Goal: Navigation & Orientation: Find specific page/section

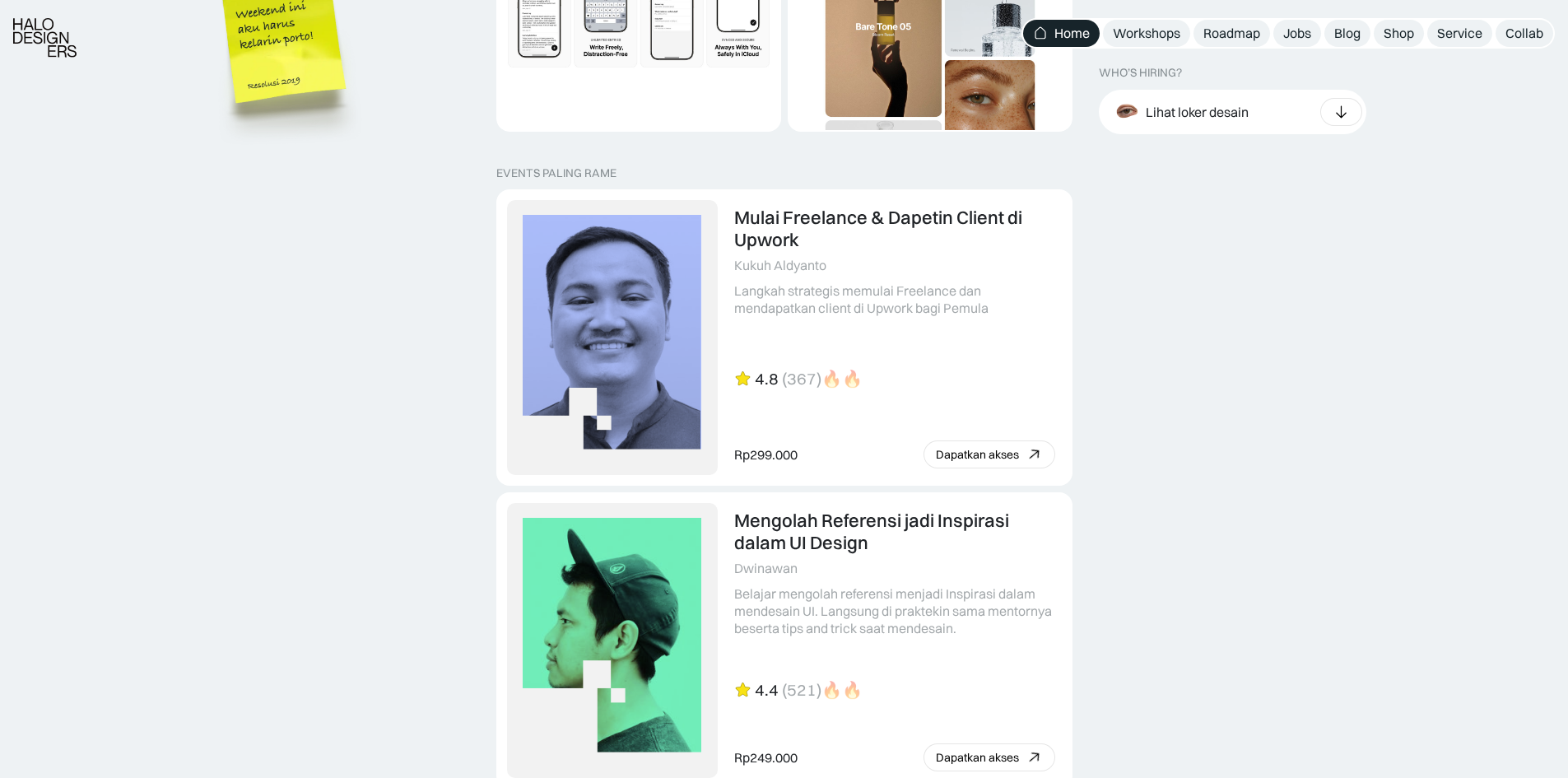
scroll to position [3374, 0]
click at [1148, 39] on div "Workshops" at bounding box center [1146, 34] width 67 height 18
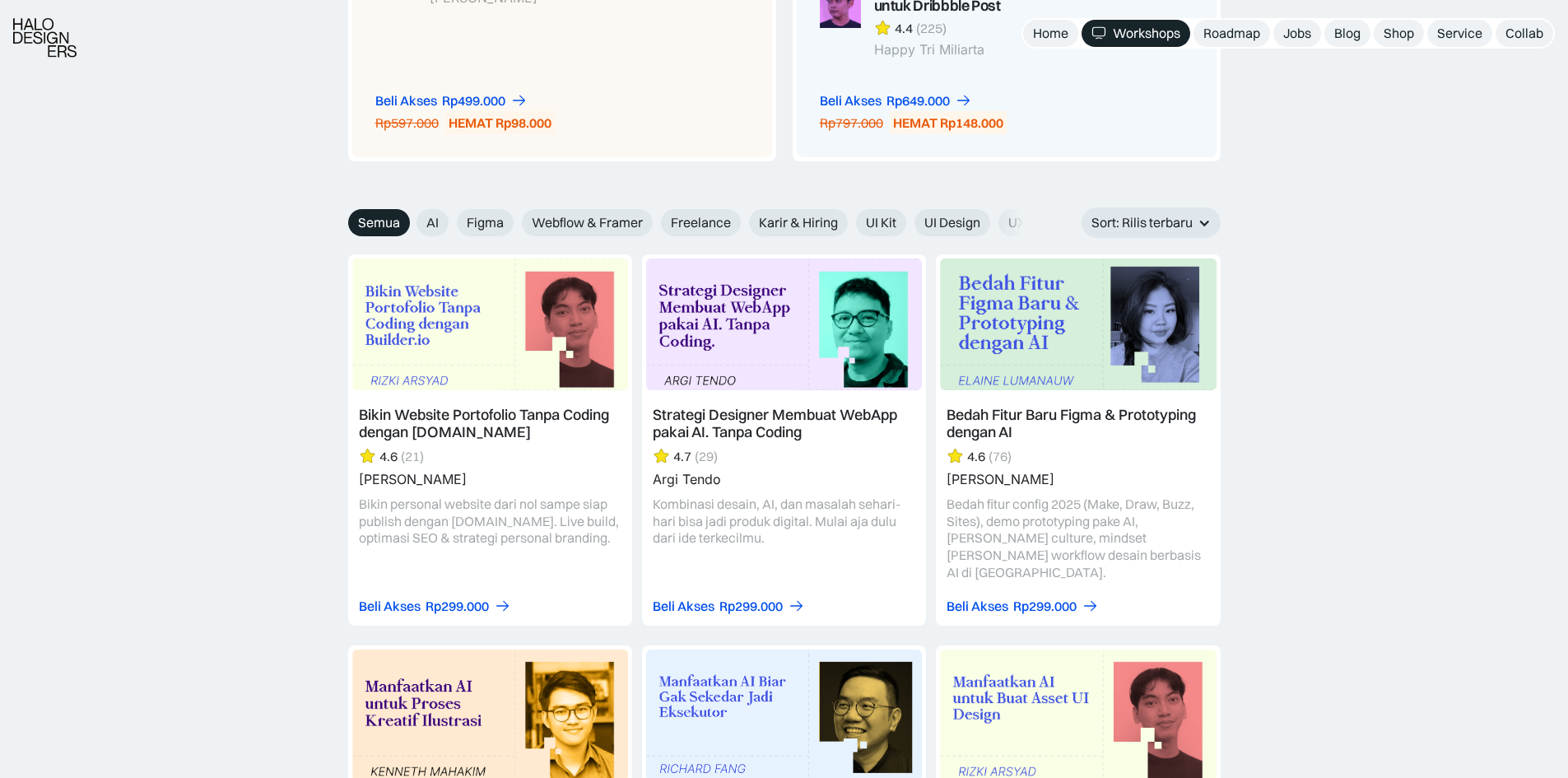
scroll to position [1728, 0]
click at [694, 220] on span "Freelance" at bounding box center [700, 222] width 60 height 18
click at [655, 220] on input "Freelance" at bounding box center [650, 215] width 11 height 11
radio input "true"
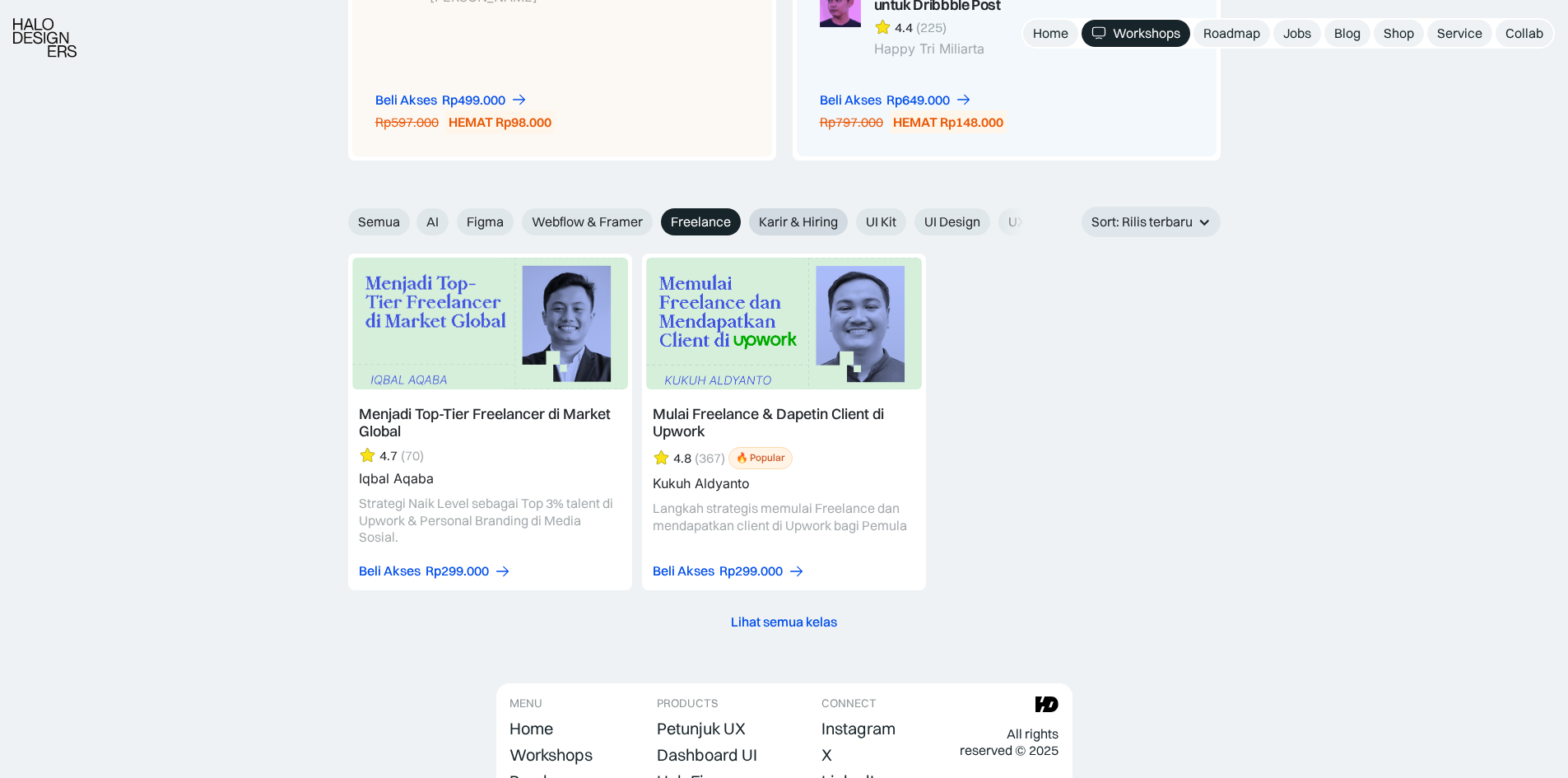
click at [821, 222] on span "Karir & Hiring" at bounding box center [798, 222] width 79 height 18
click at [744, 221] on input "Karir & Hiring" at bounding box center [738, 215] width 11 height 11
radio input "true"
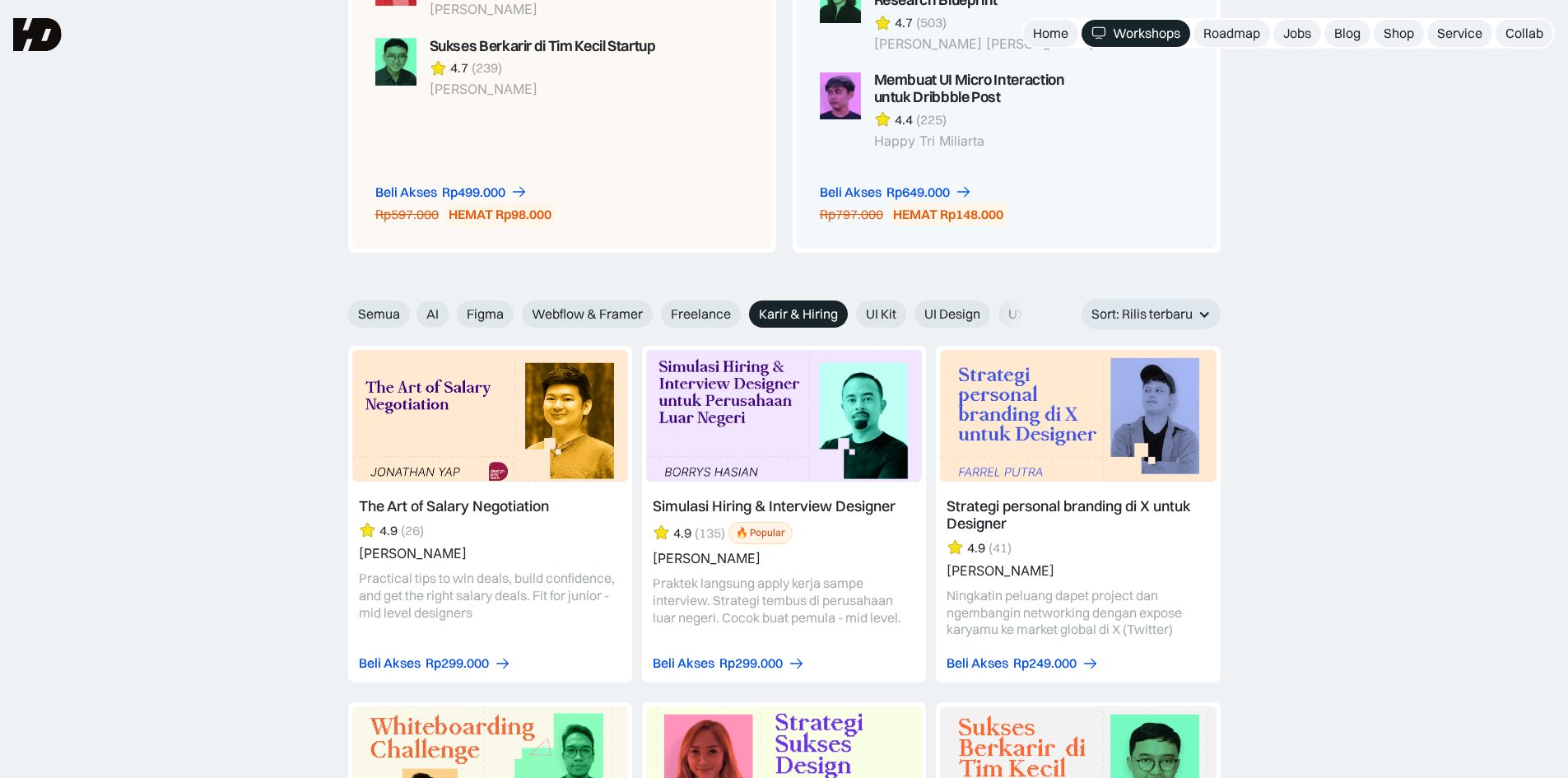
scroll to position [1261, 0]
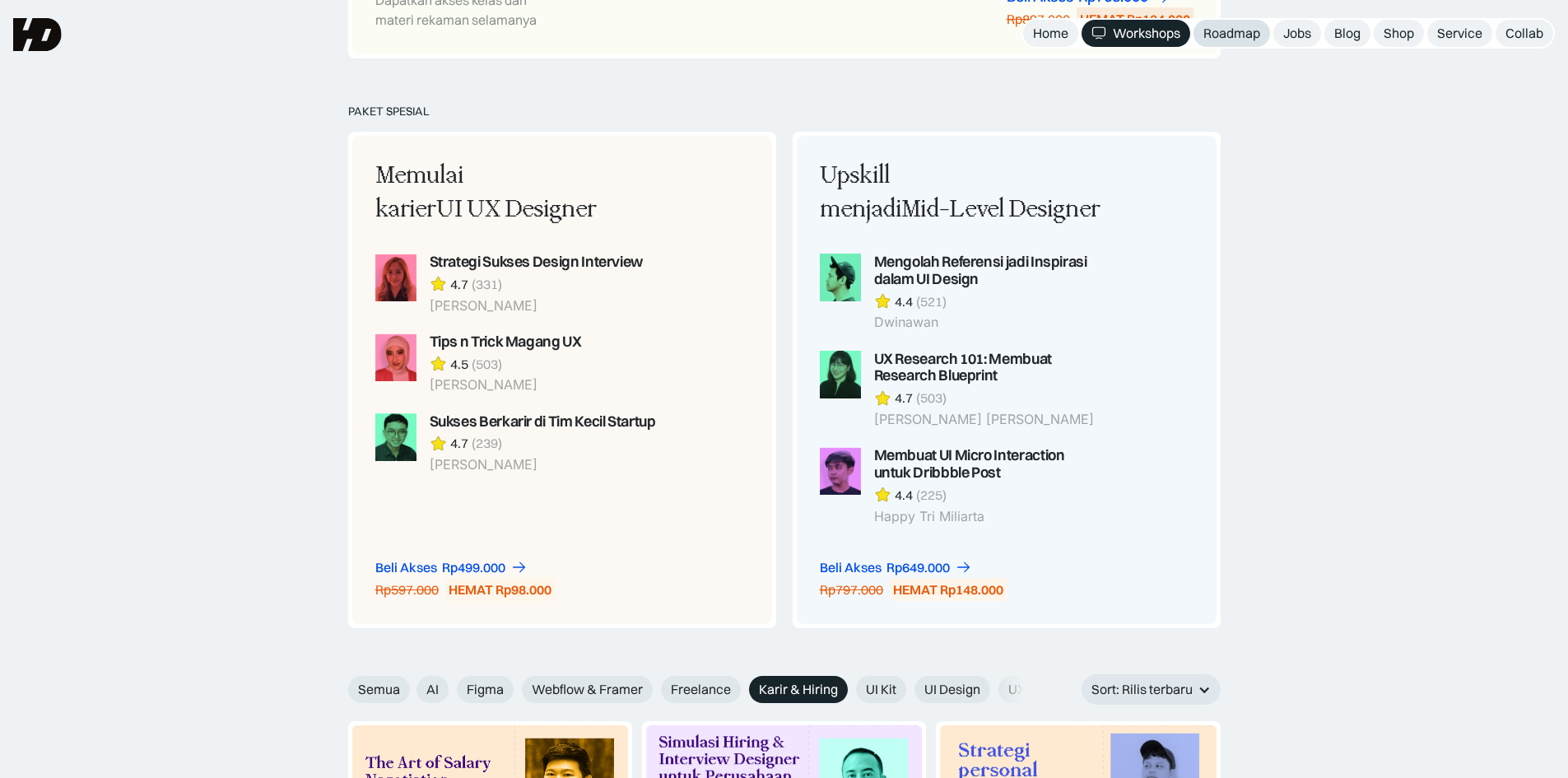
click at [1210, 36] on div "Roadmap" at bounding box center [1231, 34] width 57 height 18
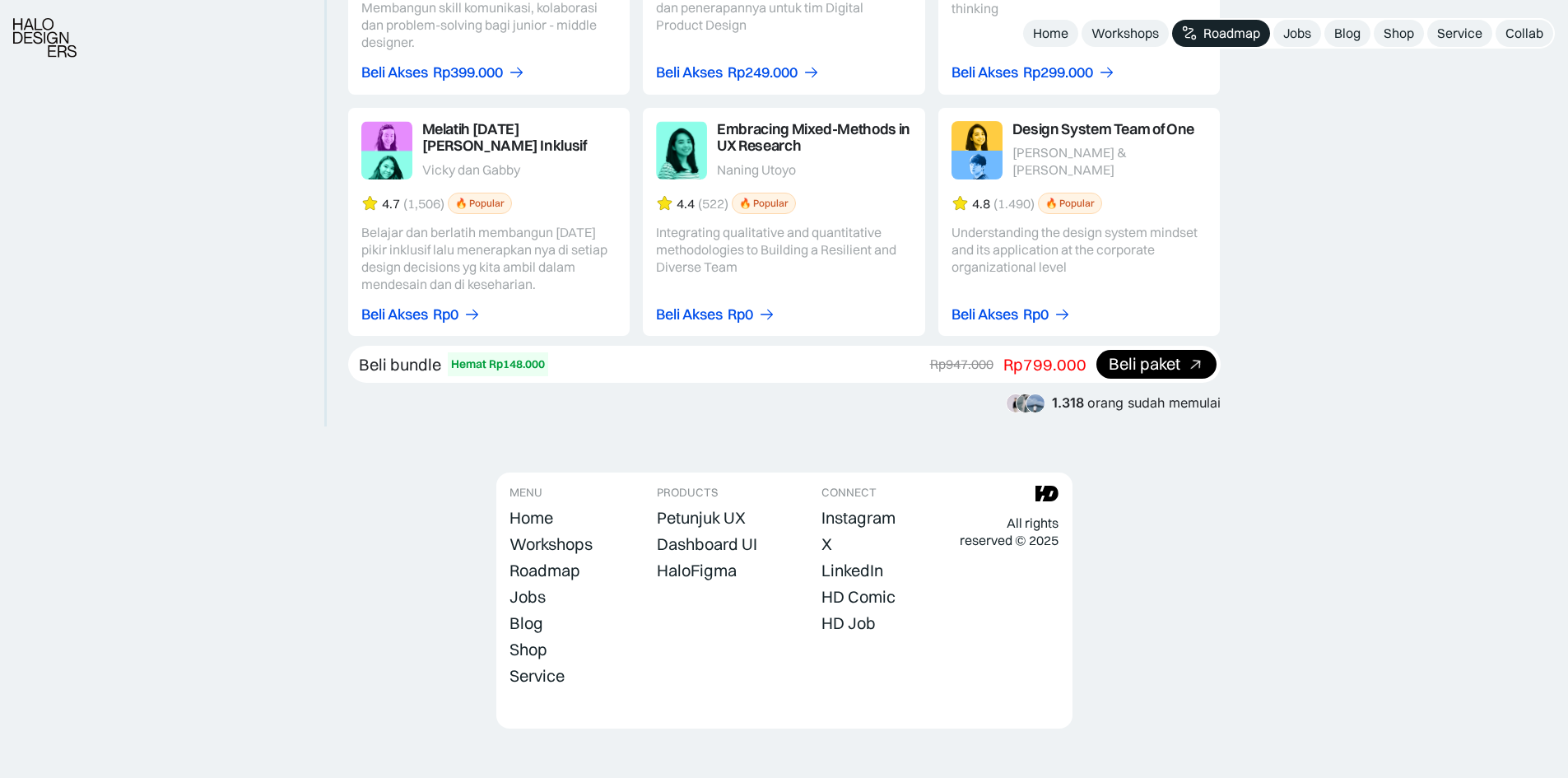
scroll to position [2665, 0]
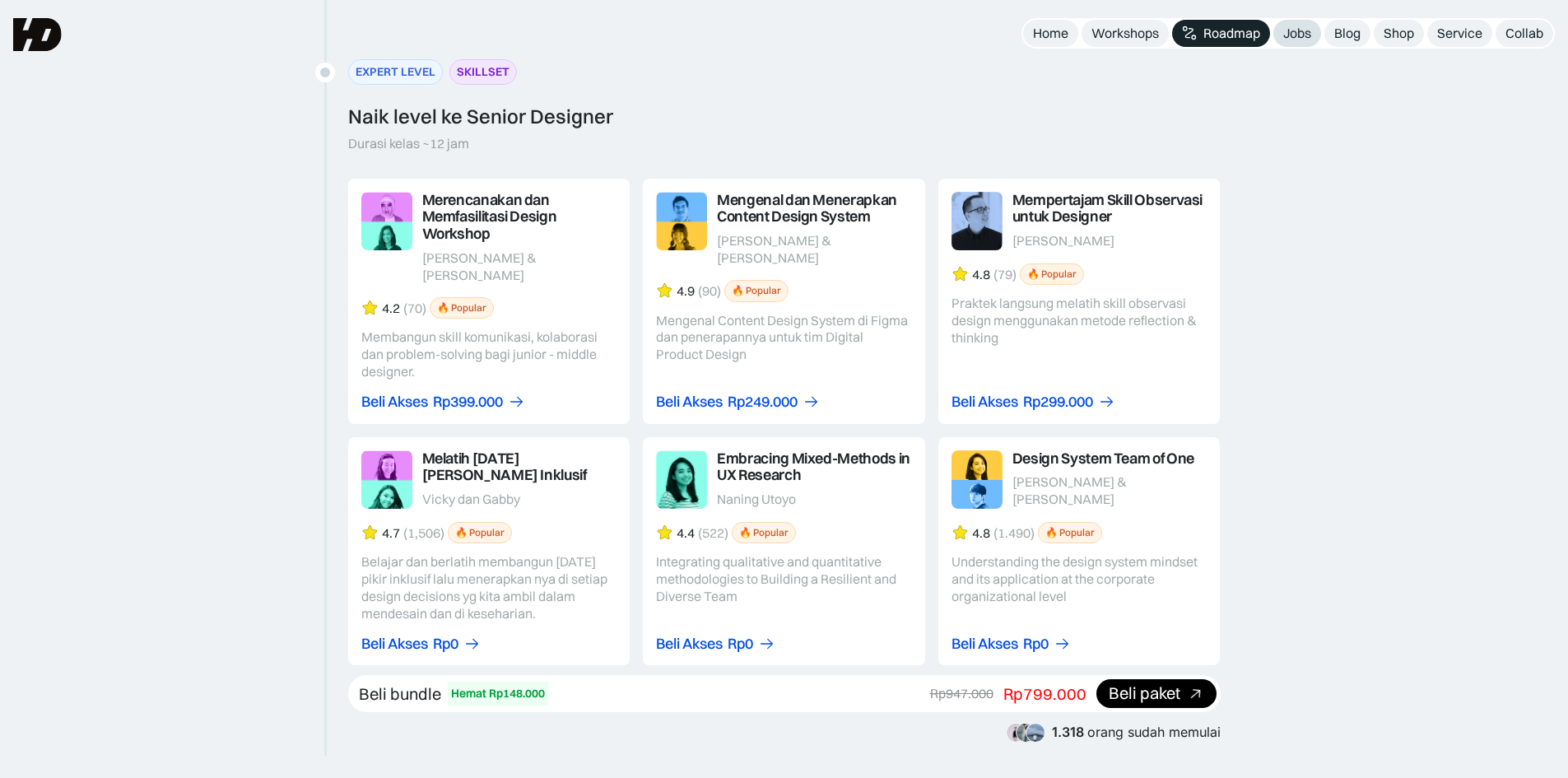
click at [1301, 39] on div "Jobs" at bounding box center [1296, 34] width 28 height 18
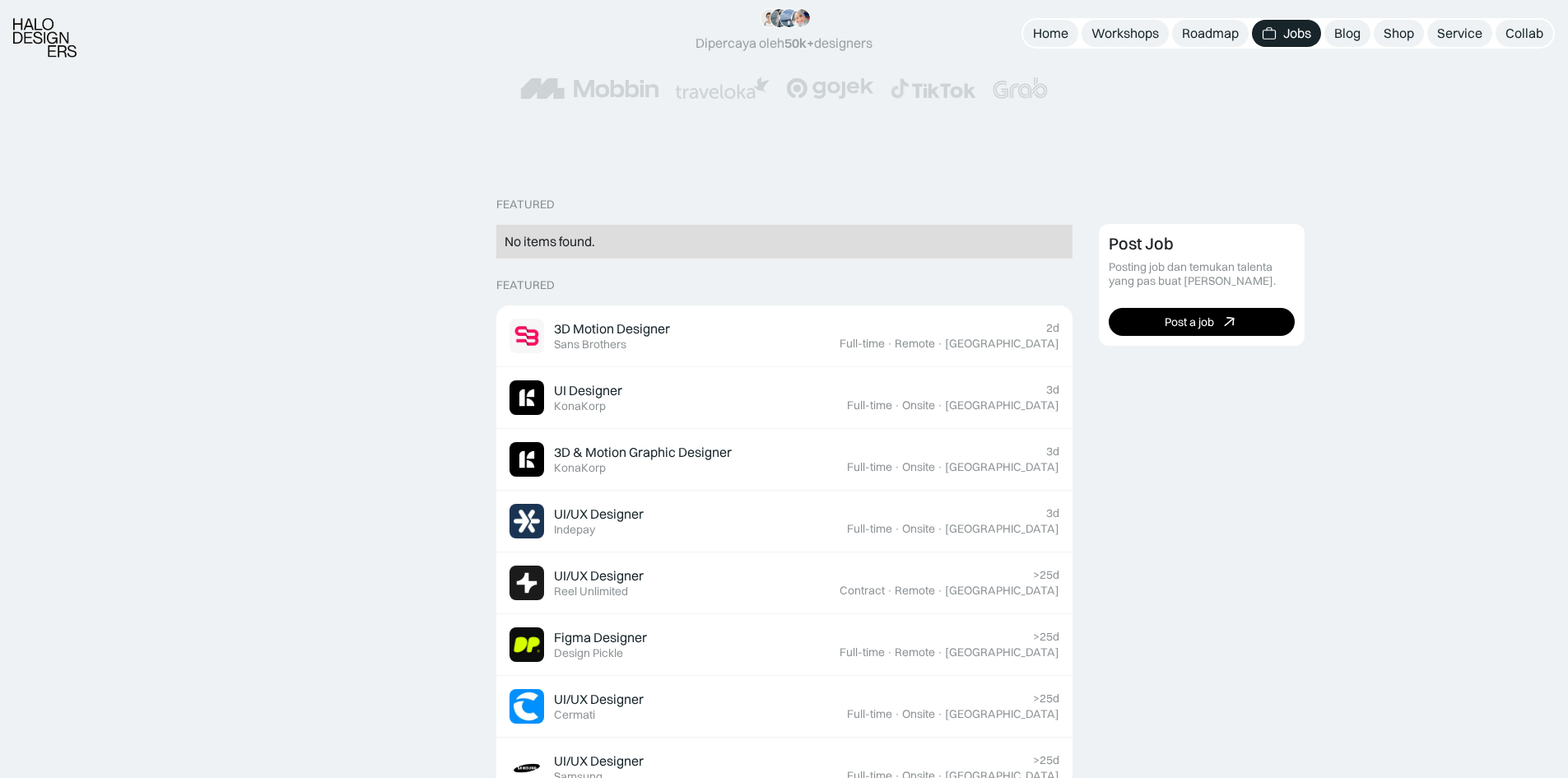
scroll to position [329, 0]
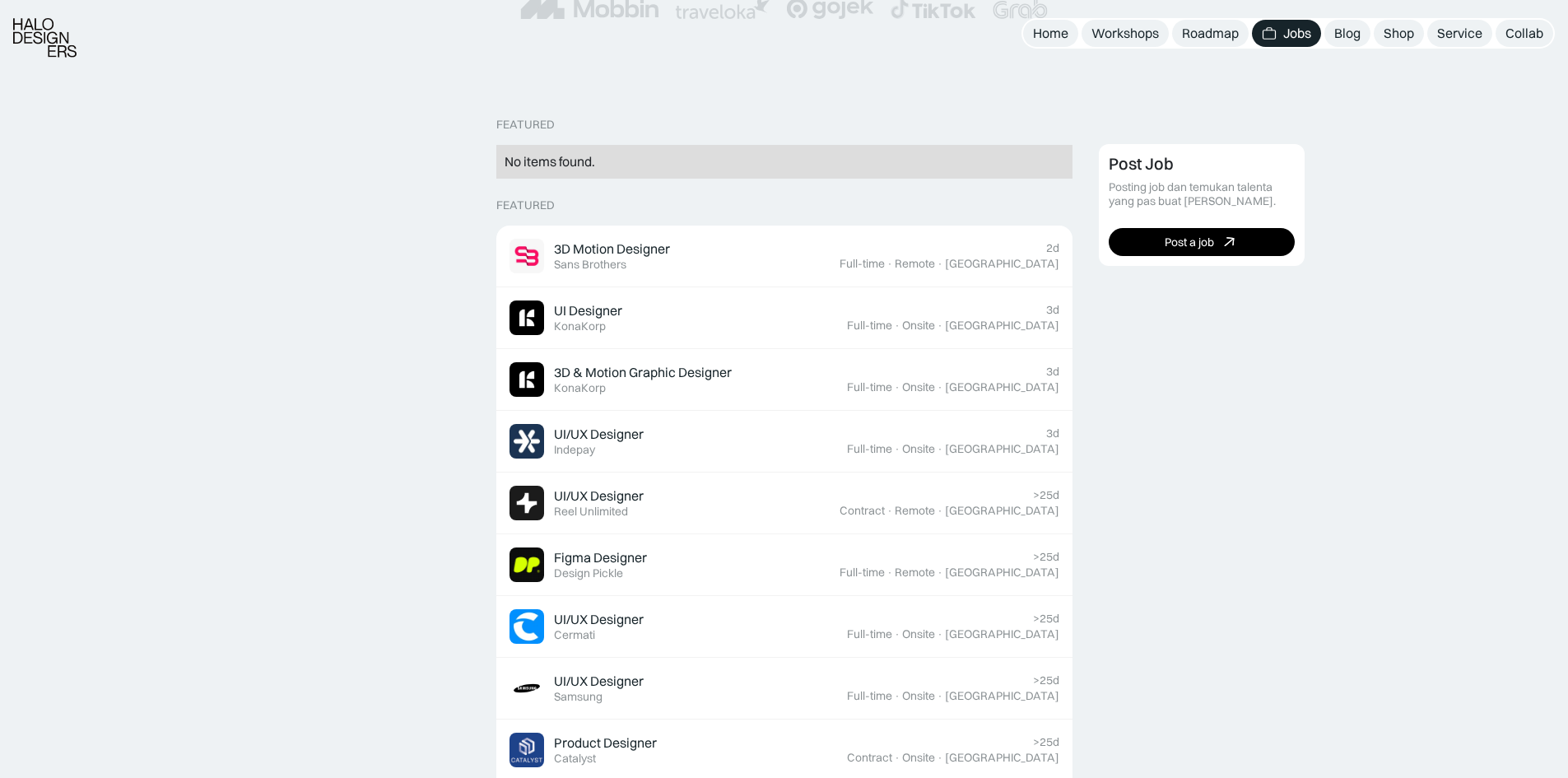
click at [878, 157] on div "No items found." at bounding box center [784, 162] width 560 height 18
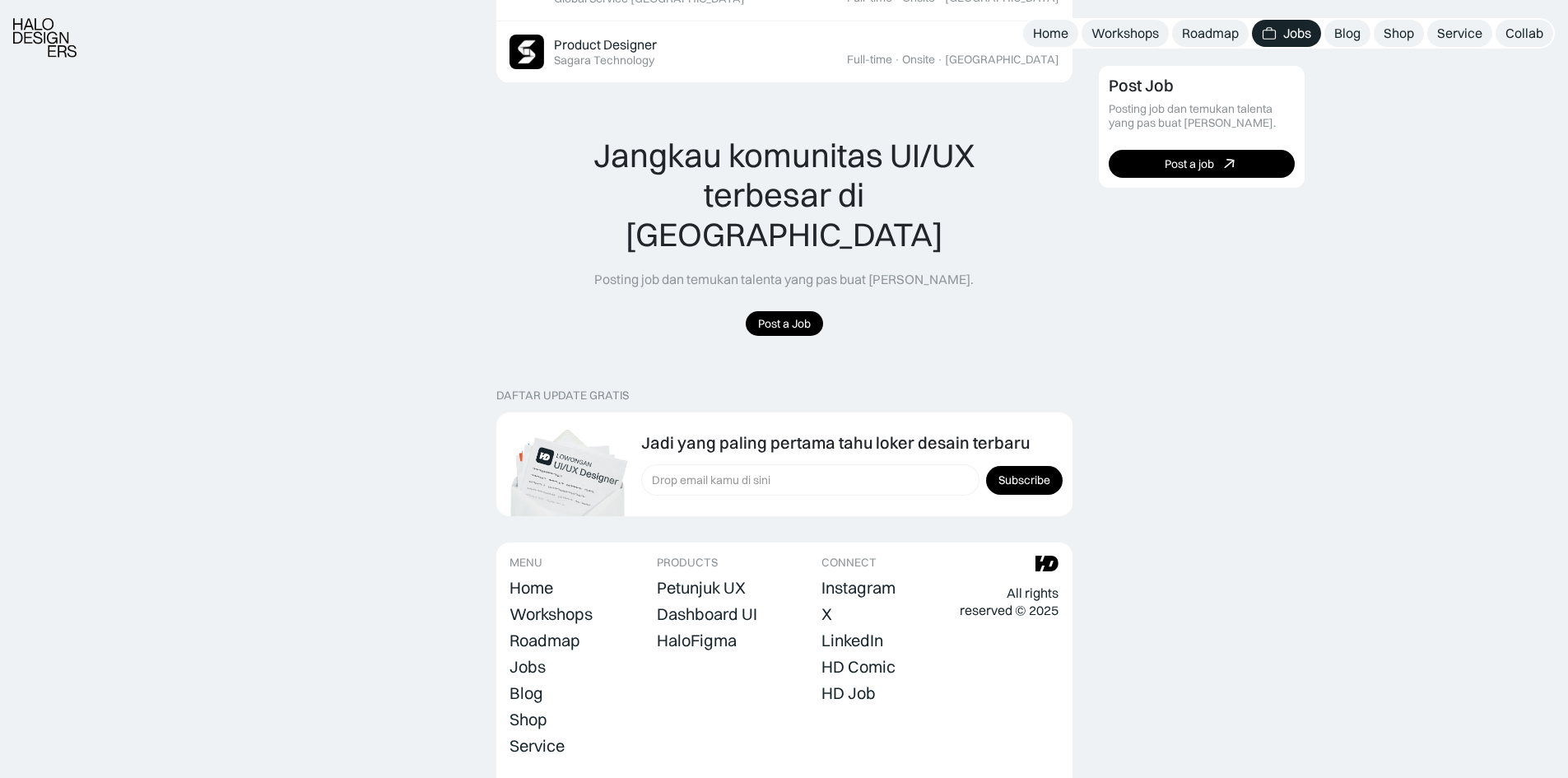
scroll to position [1152, 0]
click at [1414, 39] on div "Shop" at bounding box center [1398, 34] width 31 height 18
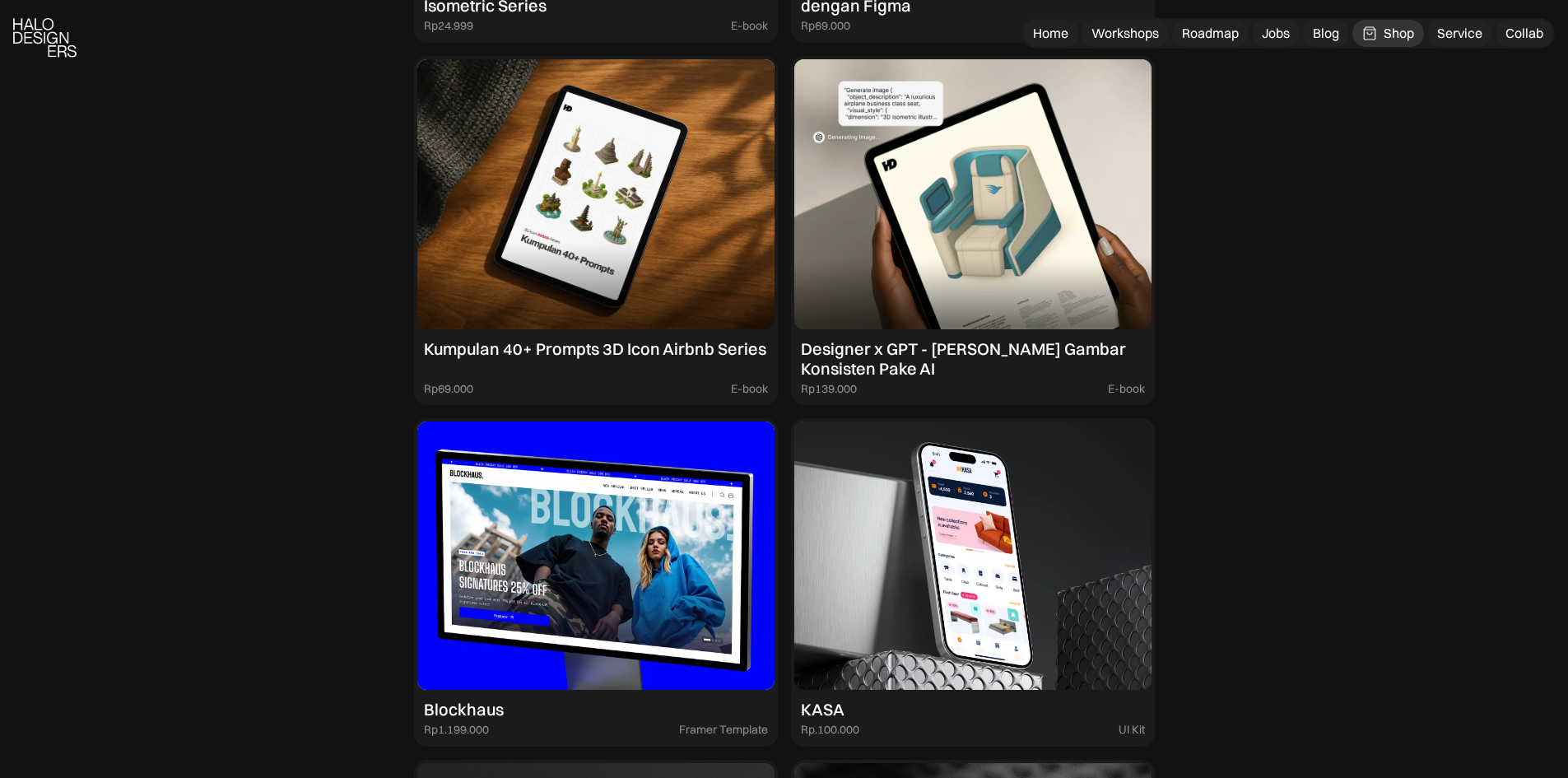
scroll to position [1893, 0]
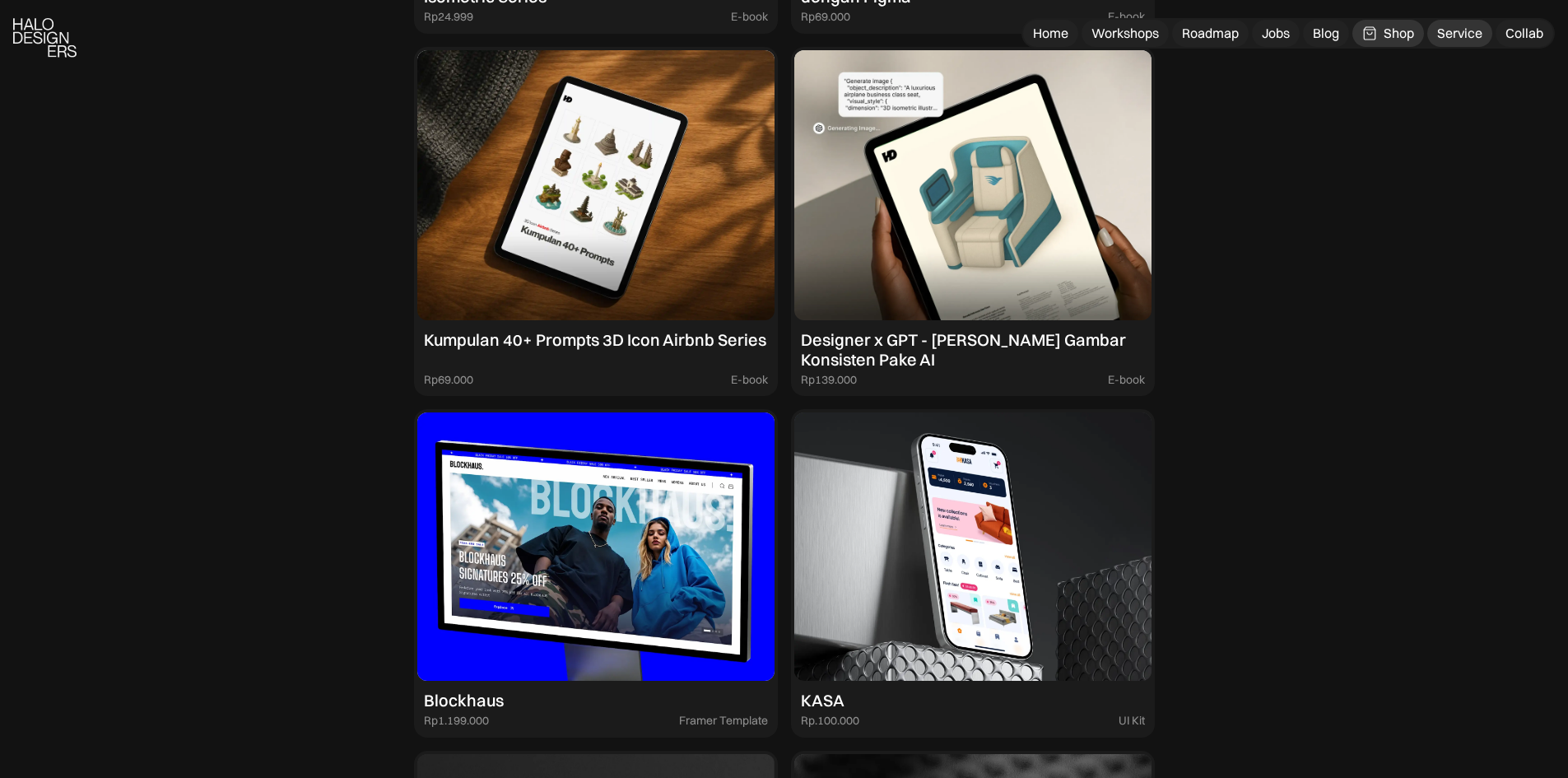
click at [1466, 34] on div "Service" at bounding box center [1459, 34] width 45 height 18
